Goal: Information Seeking & Learning: Get advice/opinions

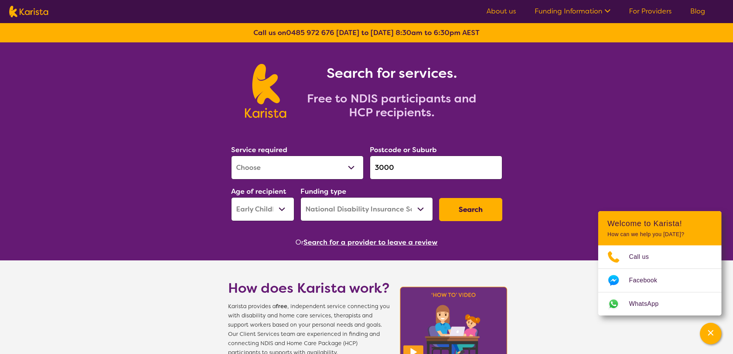
select select "[MEDICAL_DATA]"
select select "EC"
select select "NDIS"
click at [397, 171] on input "3000" at bounding box center [436, 168] width 132 height 24
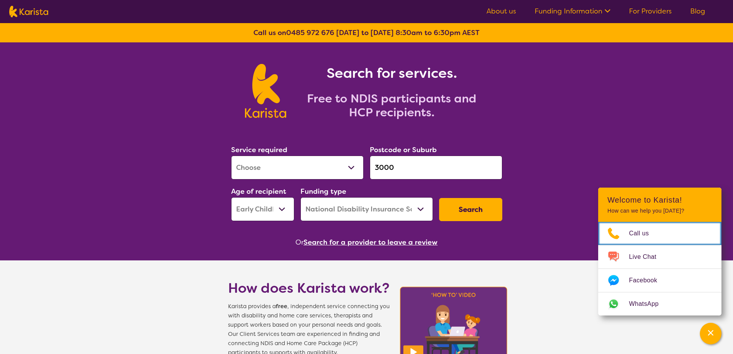
click at [397, 171] on input "3000" at bounding box center [436, 168] width 132 height 24
click at [409, 164] on input "3000" at bounding box center [436, 168] width 132 height 24
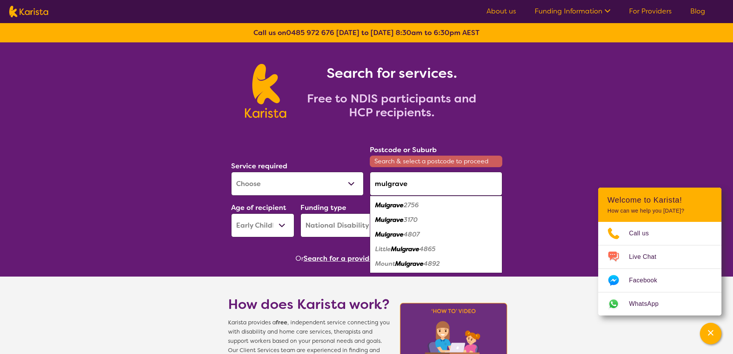
click at [422, 217] on div "Mulgrave 3170" at bounding box center [436, 220] width 125 height 15
type input "3170"
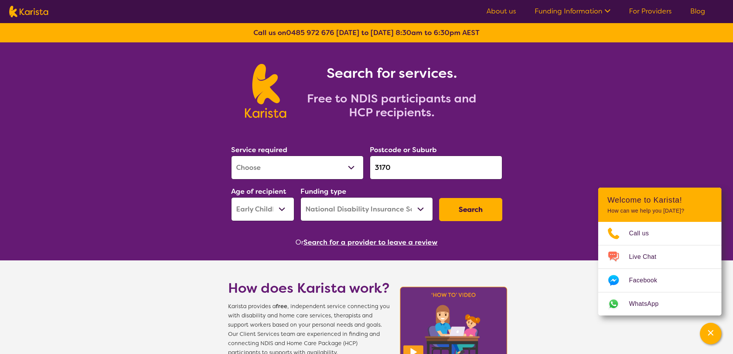
click at [290, 167] on select "Allied Health Assistant Assessment ([MEDICAL_DATA] or [MEDICAL_DATA]) Behaviour…" at bounding box center [297, 168] width 132 height 24
select select "[MEDICAL_DATA]"
click at [231, 156] on select "Allied Health Assistant Assessment ([MEDICAL_DATA] or [MEDICAL_DATA]) Behaviour…" at bounding box center [297, 168] width 132 height 24
click at [275, 211] on select "Early Childhood - 0 to 9 Child - 10 to 11 Adolescent - 12 to 17 Adult - 18 to 6…" at bounding box center [262, 209] width 63 height 24
select select "AD"
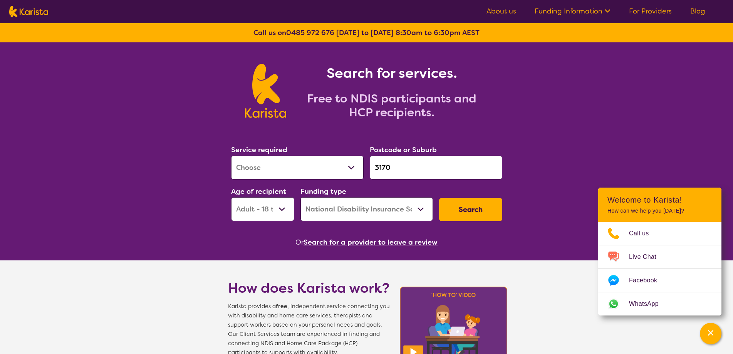
click at [231, 197] on select "Early Childhood - 0 to 9 Child - 10 to 11 Adolescent - 12 to 17 Adult - 18 to 6…" at bounding box center [262, 209] width 63 height 24
click at [486, 215] on button "Search" at bounding box center [470, 209] width 63 height 23
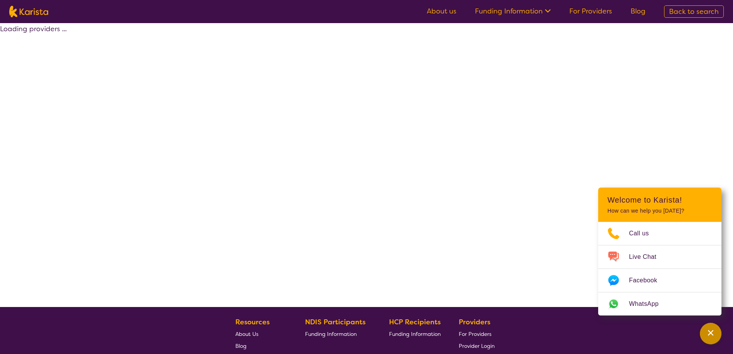
select select "by_score"
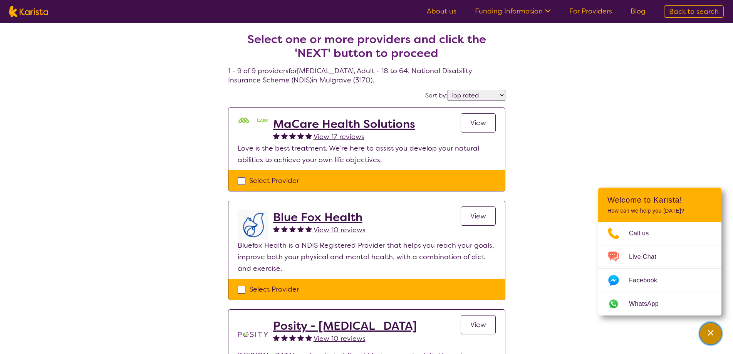
click at [715, 336] on div "Channel Menu" at bounding box center [710, 333] width 15 height 17
